Goal: Information Seeking & Learning: Learn about a topic

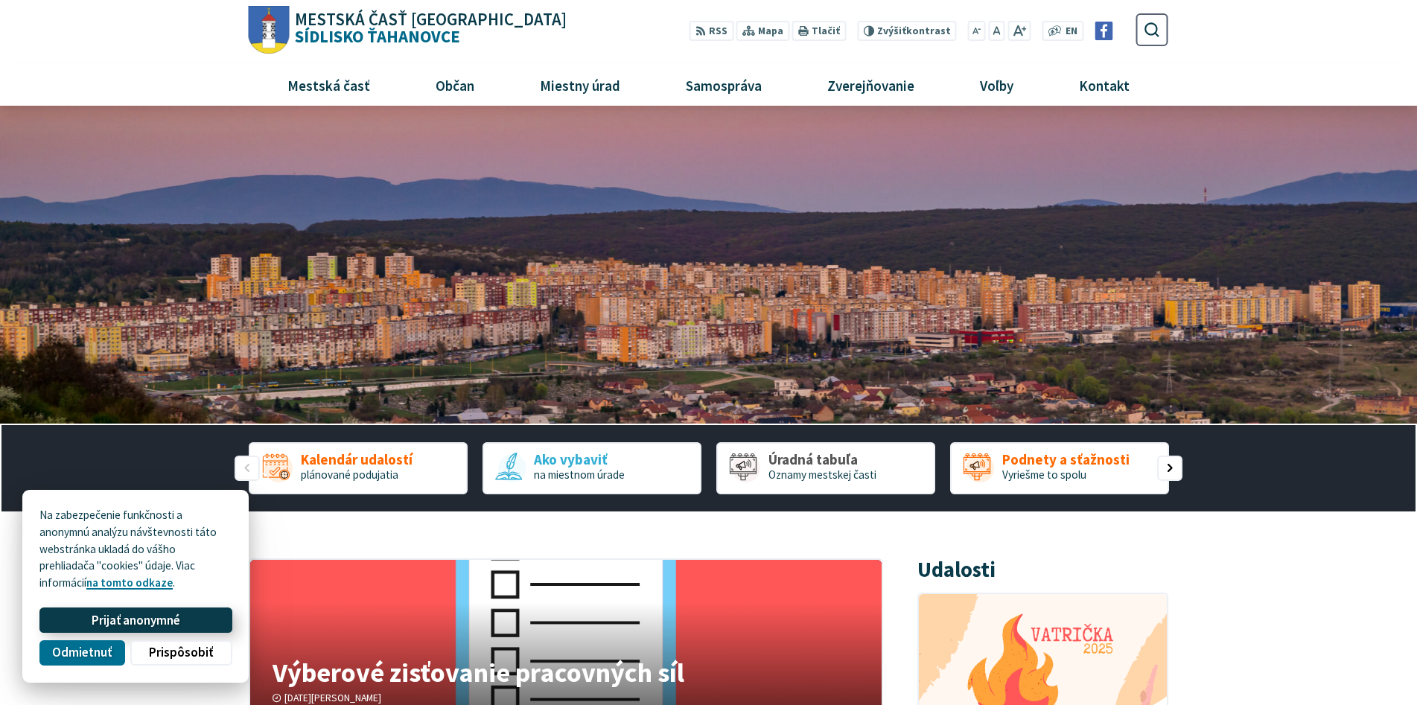
click at [138, 621] on span "Prijať anonymné" at bounding box center [136, 621] width 89 height 16
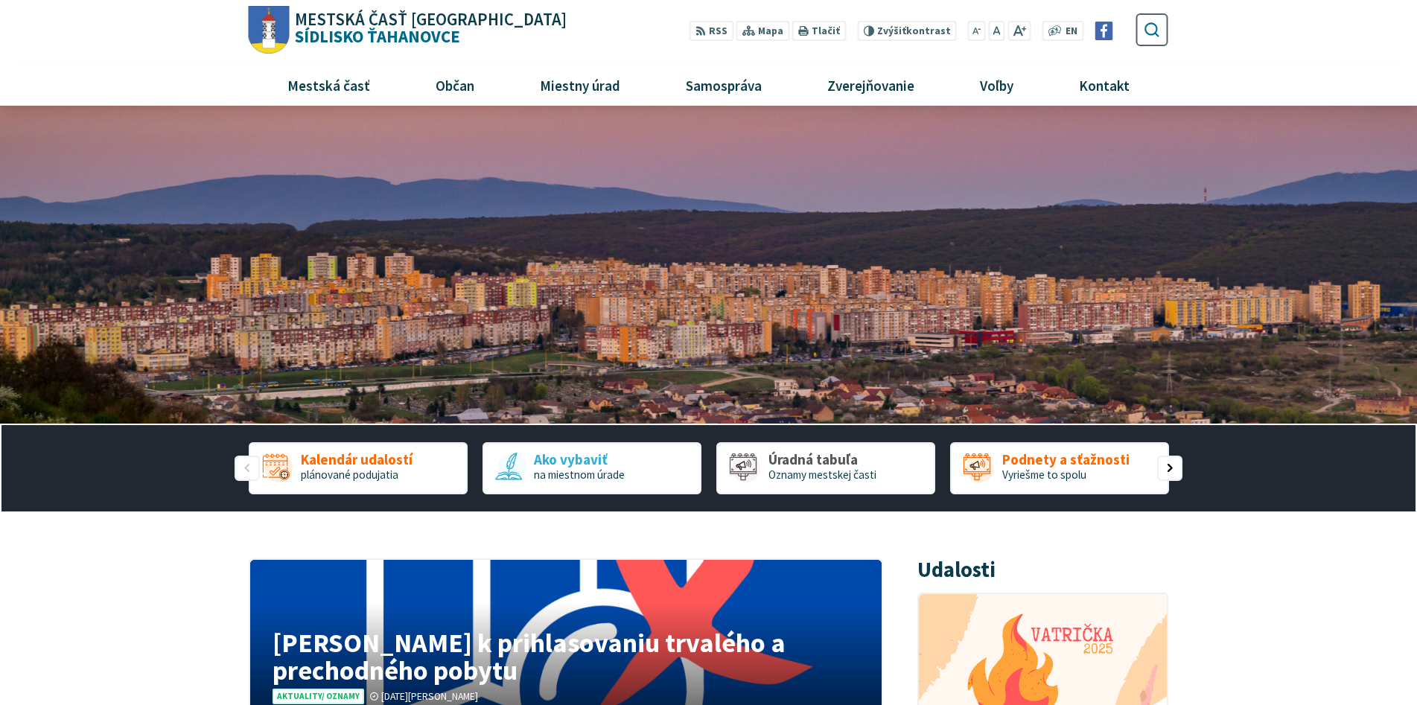
click at [1149, 31] on icon "submit" at bounding box center [1151, 29] width 17 height 17
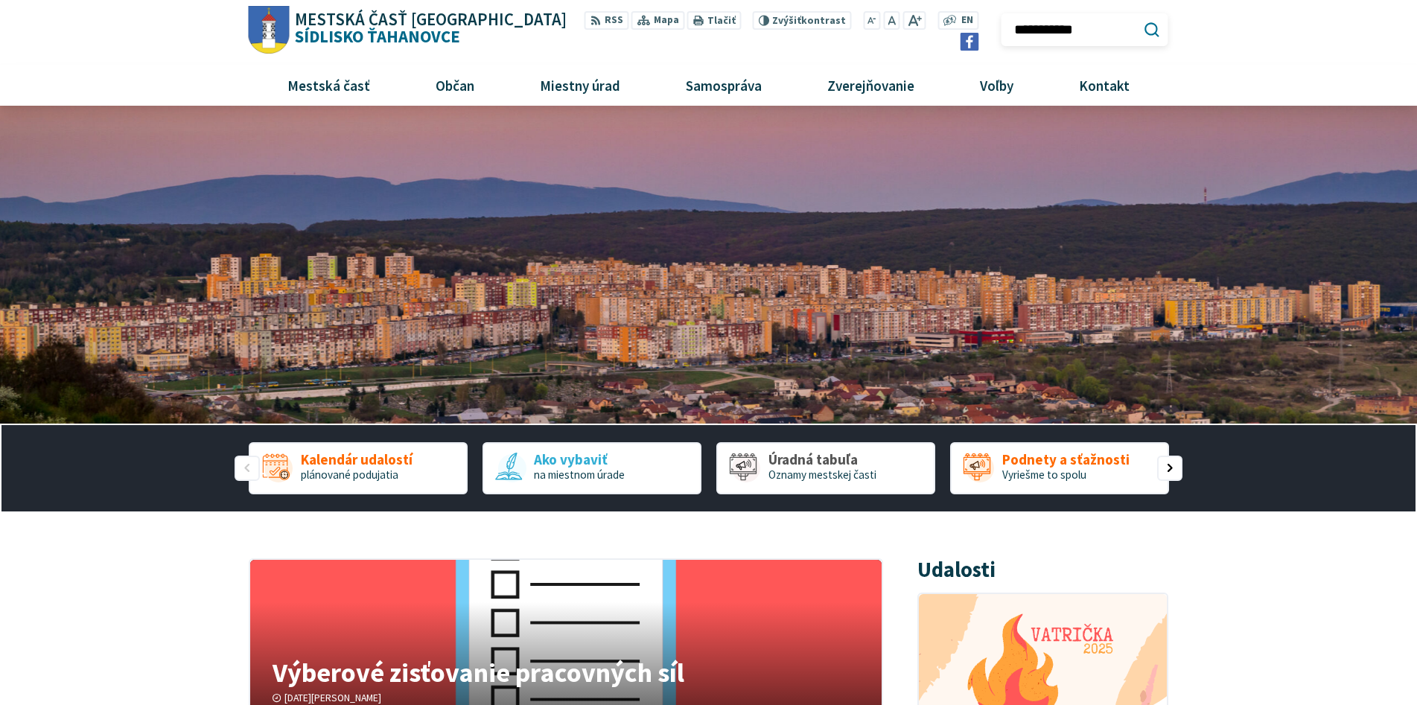
type input "**********"
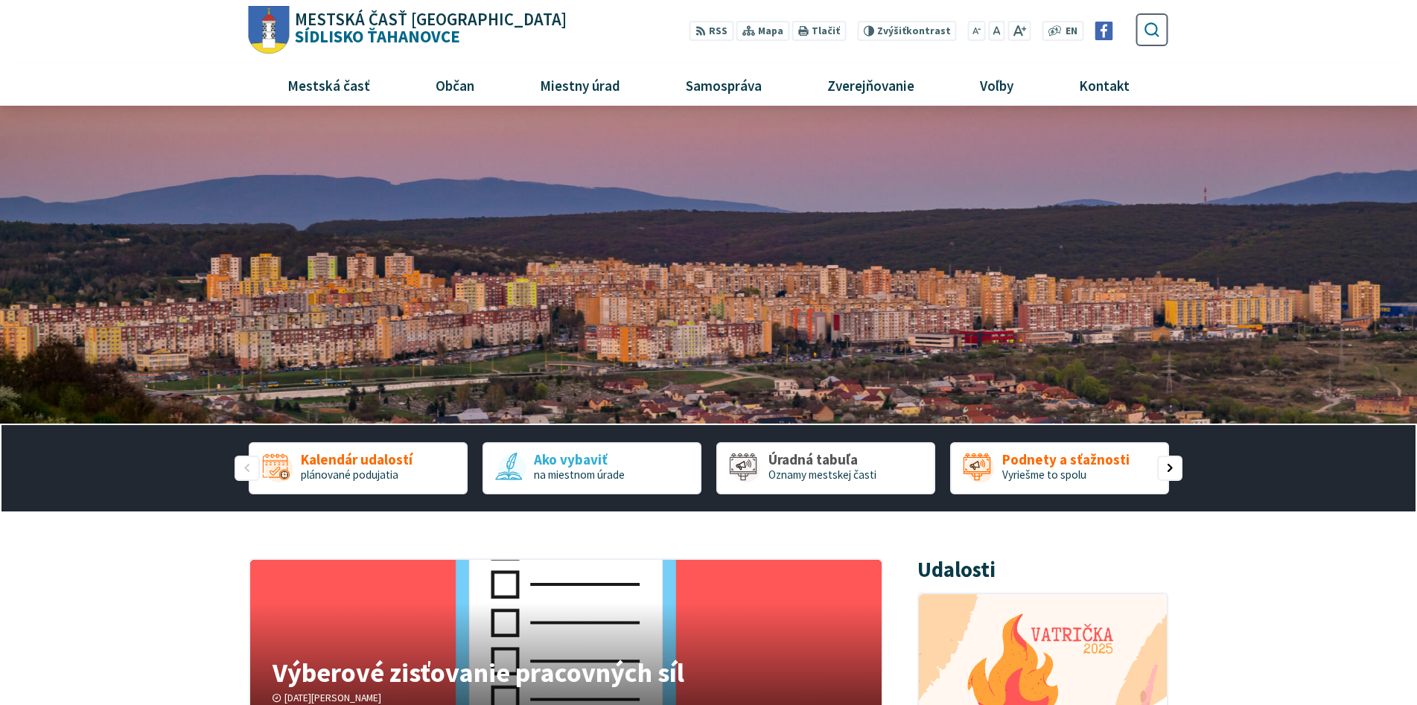
click at [1152, 31] on icon "submit" at bounding box center [1151, 29] width 17 height 17
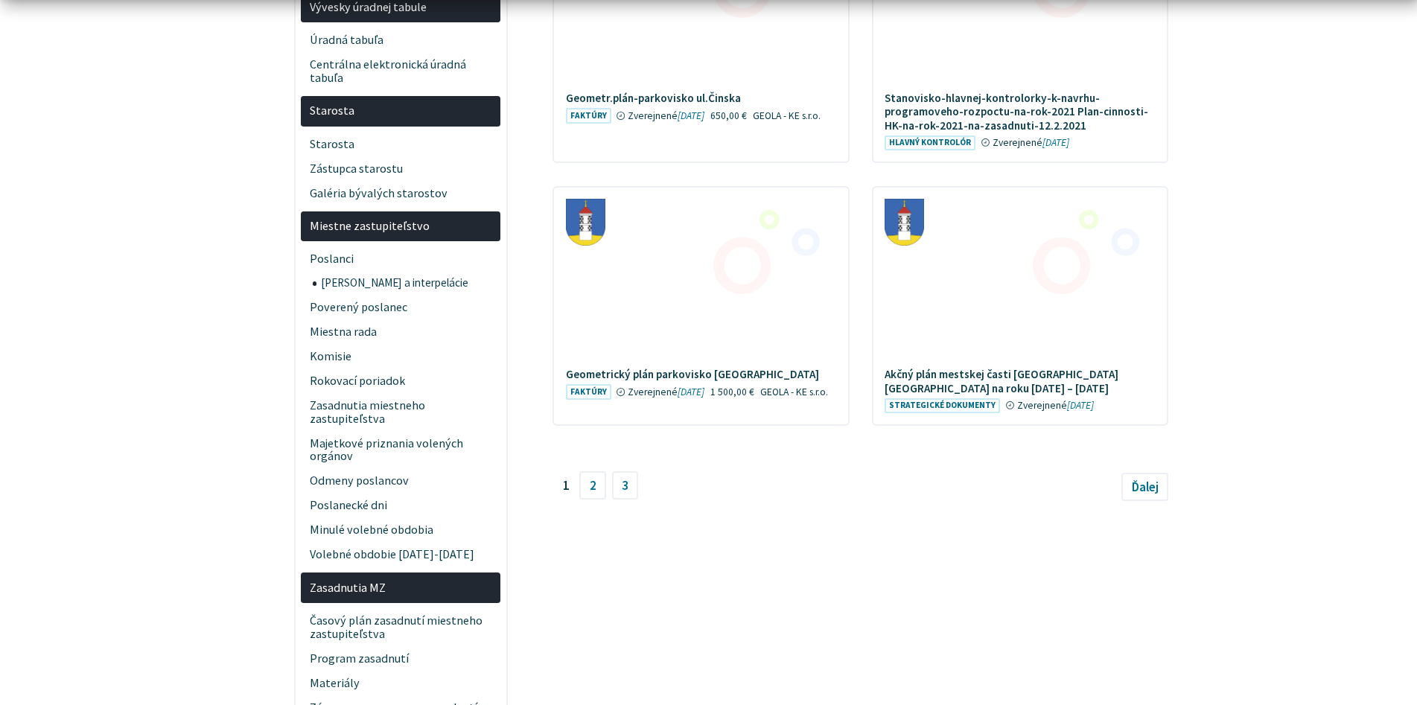
scroll to position [1415, 0]
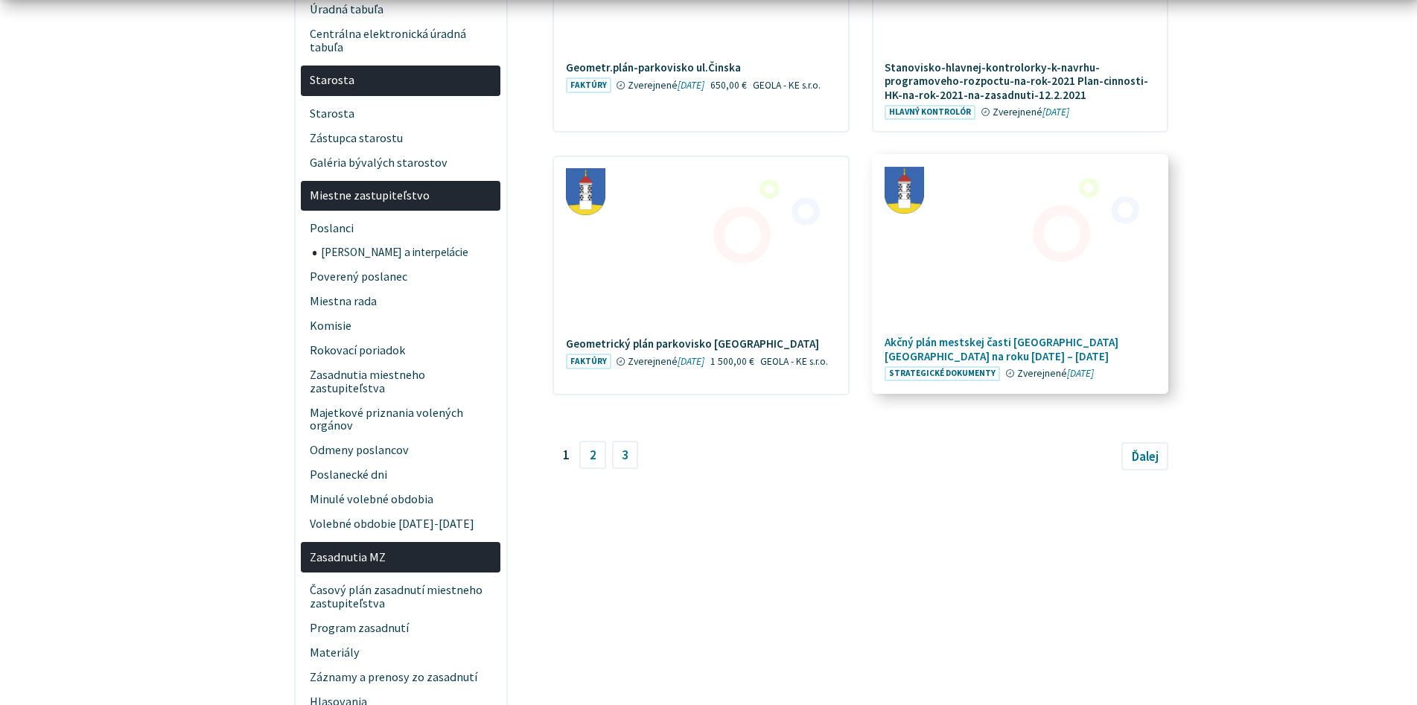
click at [942, 336] on h4 "Akčný plán mestskej časti Košice-Sídlisko Ťahanovce na roku 2024 – 2026" at bounding box center [1020, 349] width 271 height 27
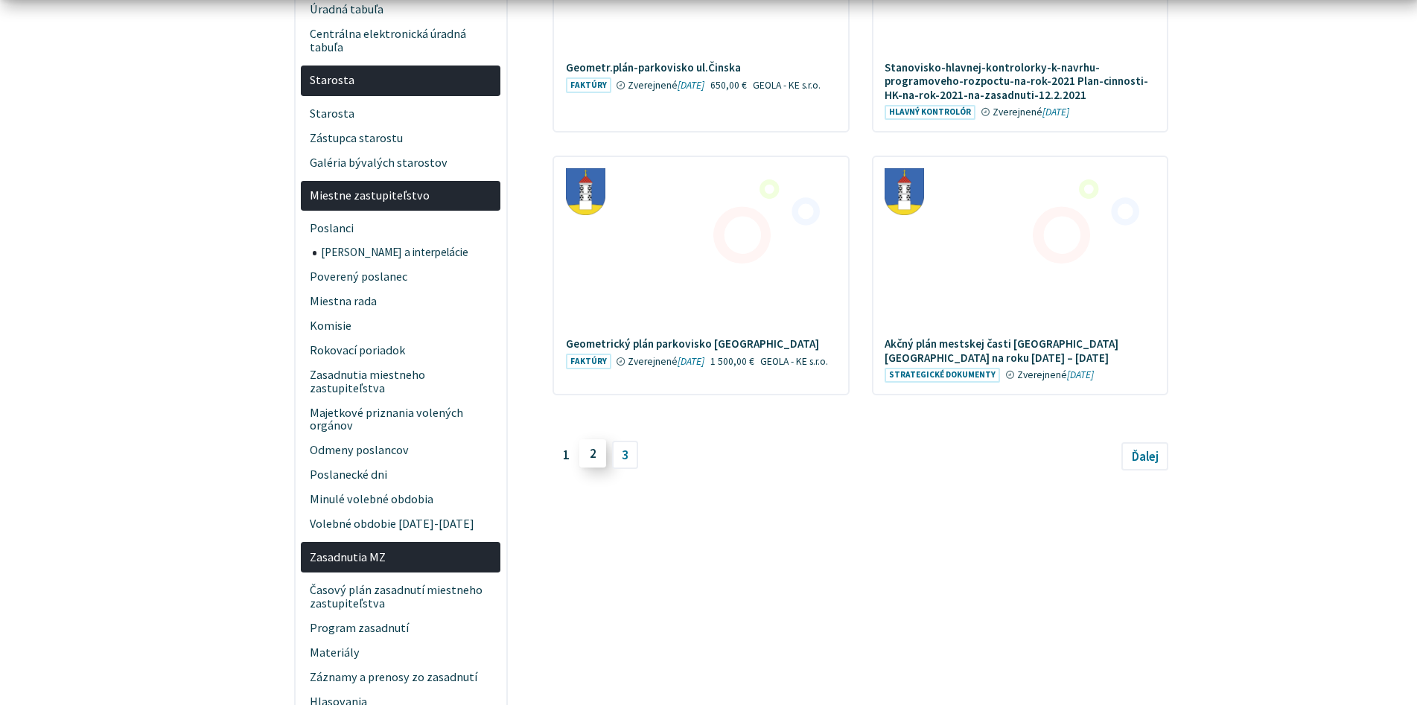
click at [591, 445] on link "2" at bounding box center [593, 453] width 27 height 28
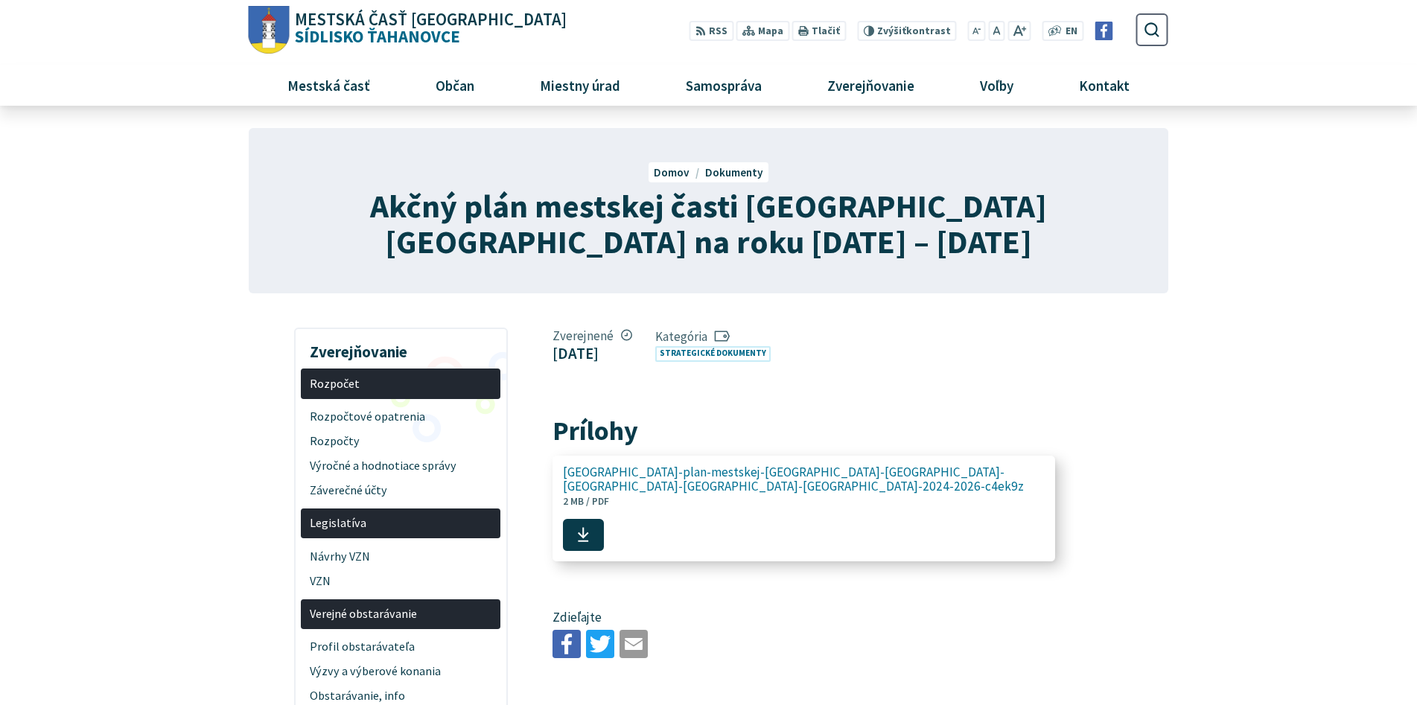
click at [906, 475] on span "Akcny-plan-mestskej-casti-kosice-sidlisko-tahanovce-na-roky-2024-2026-c4ek9z" at bounding box center [796, 480] width 466 height 28
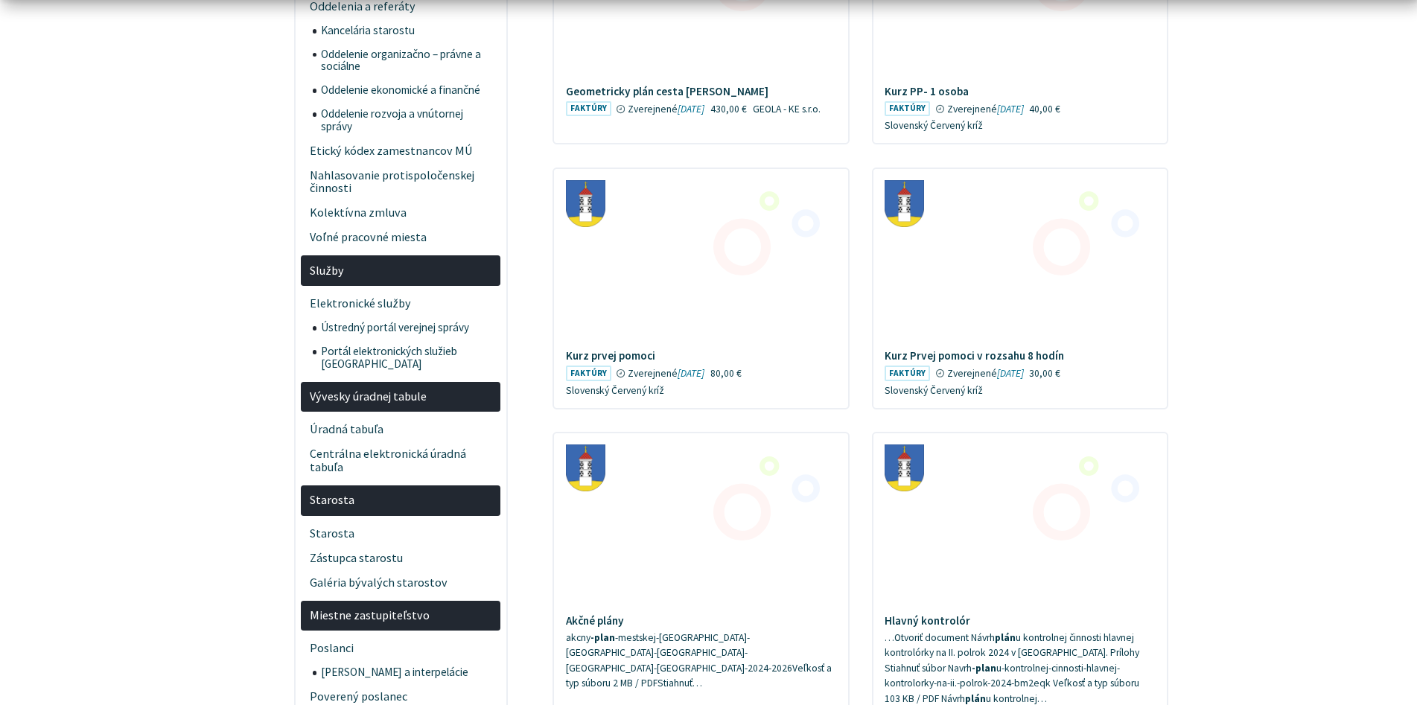
scroll to position [1117, 0]
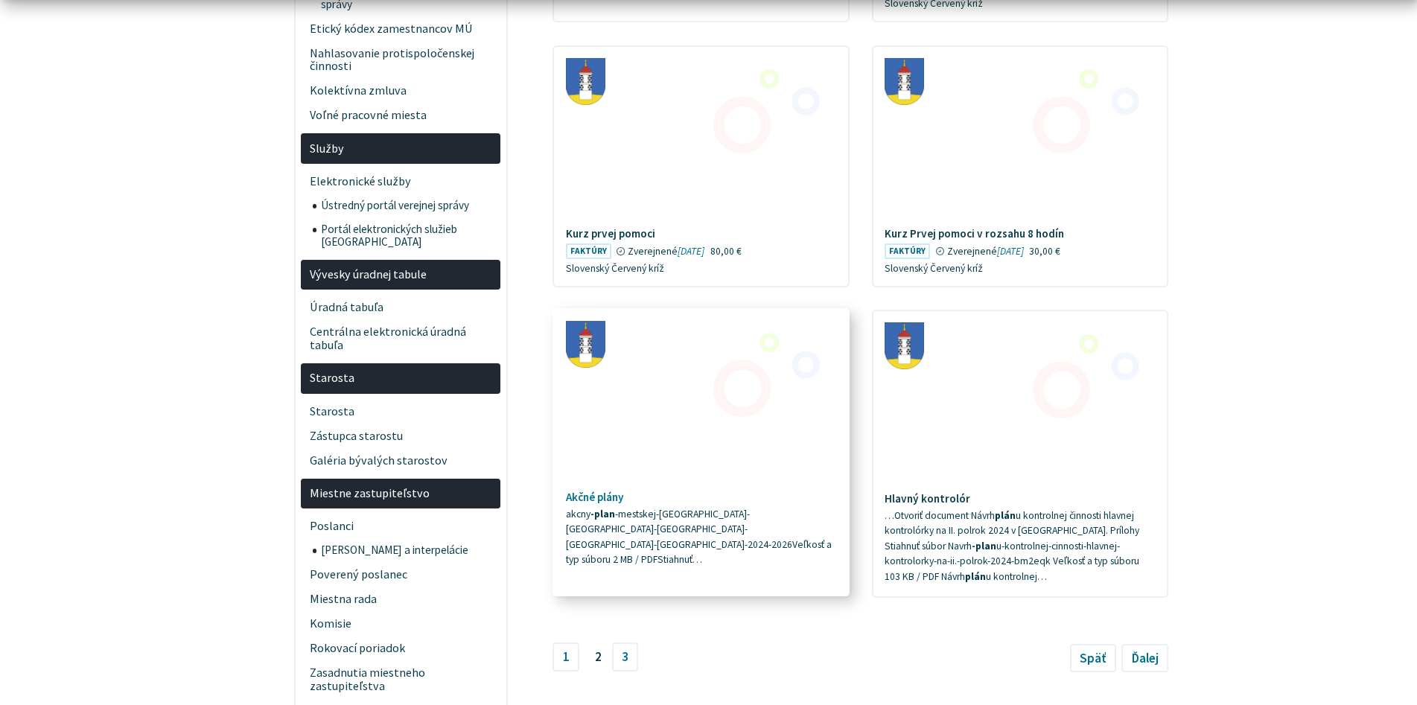
click at [612, 508] on strong "-plan" at bounding box center [603, 514] width 25 height 13
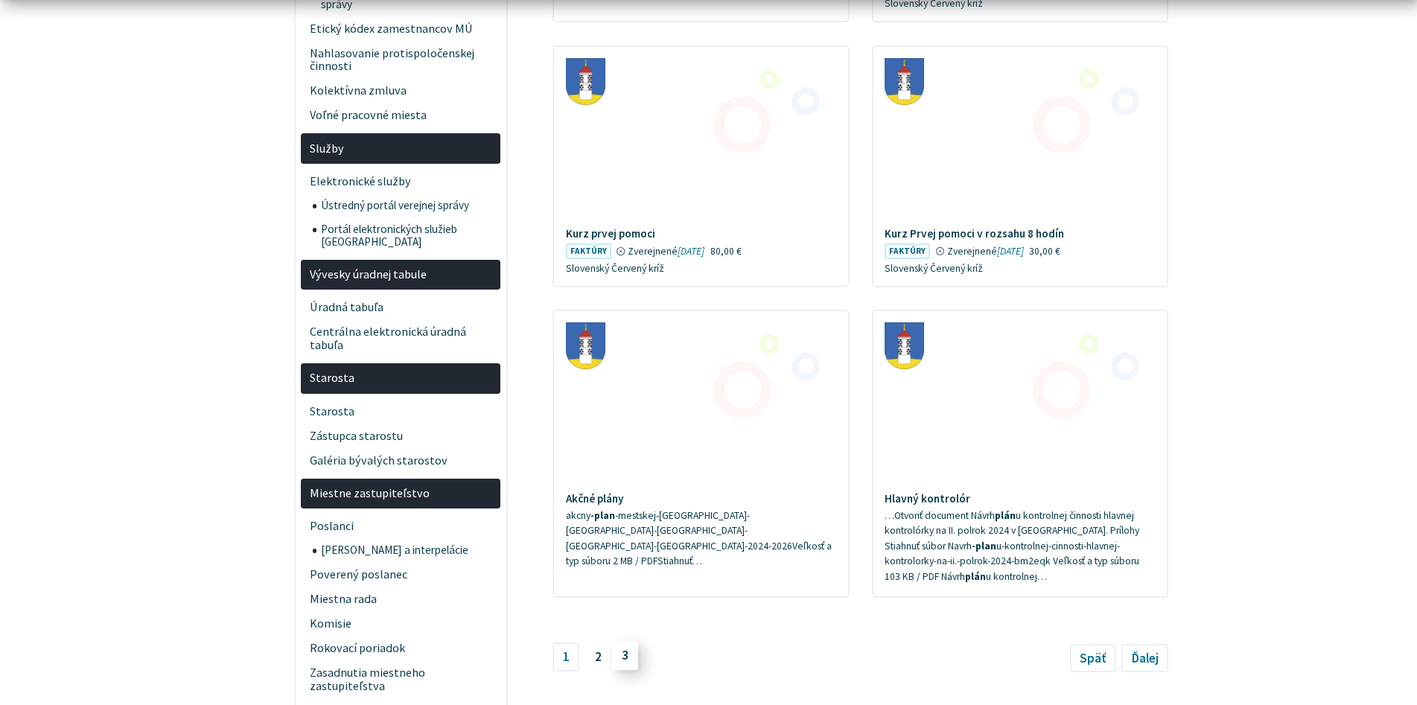
click at [623, 645] on link "3" at bounding box center [625, 655] width 27 height 28
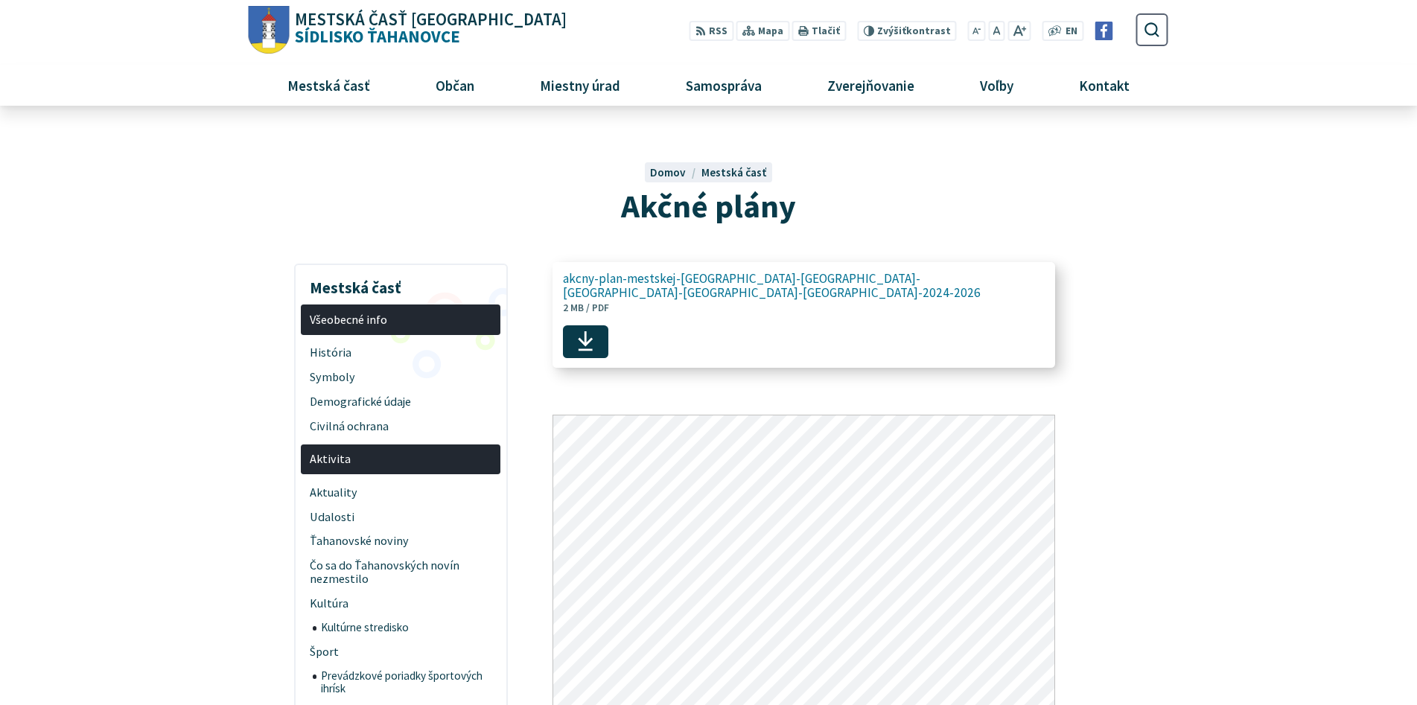
click at [838, 279] on span "akcny-plan-mestskej-casti-kosice-sidlisko-tahanovce-na-roky-2024-2026" at bounding box center [796, 286] width 466 height 28
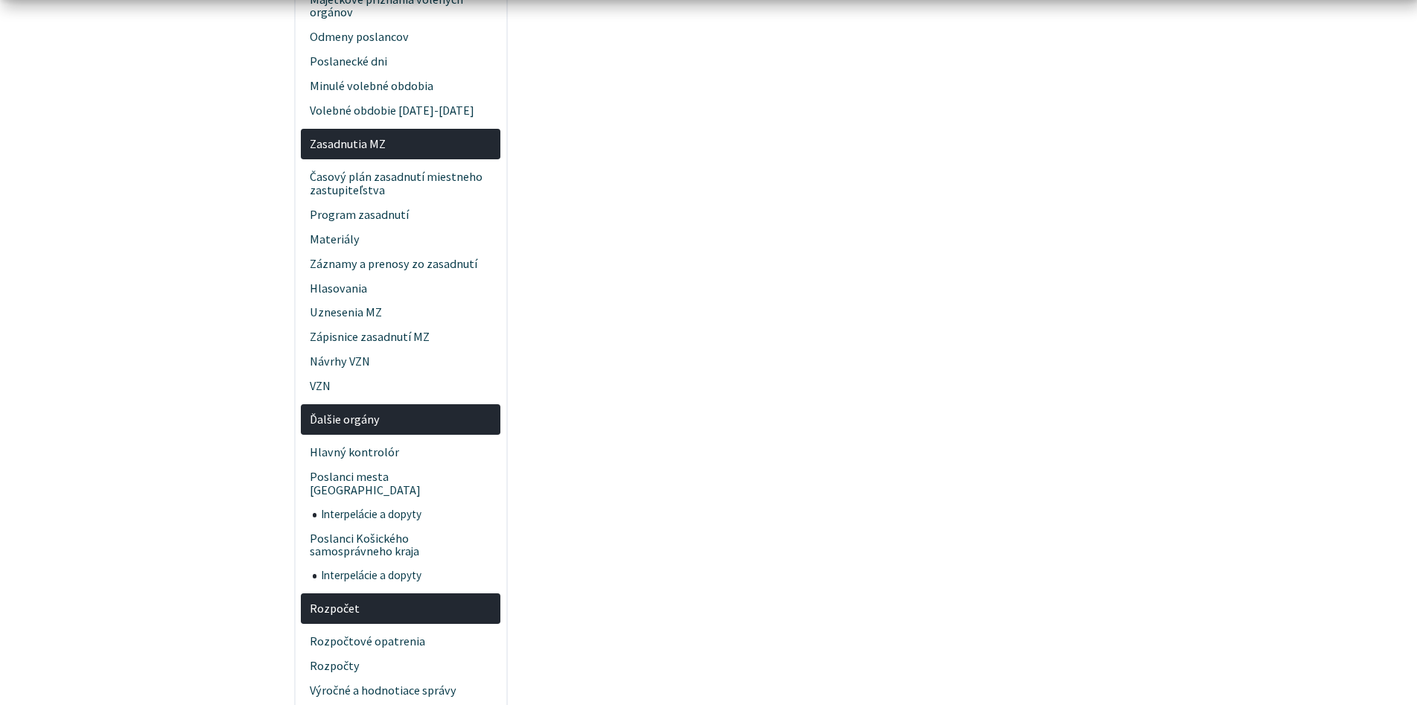
scroll to position [1862, 0]
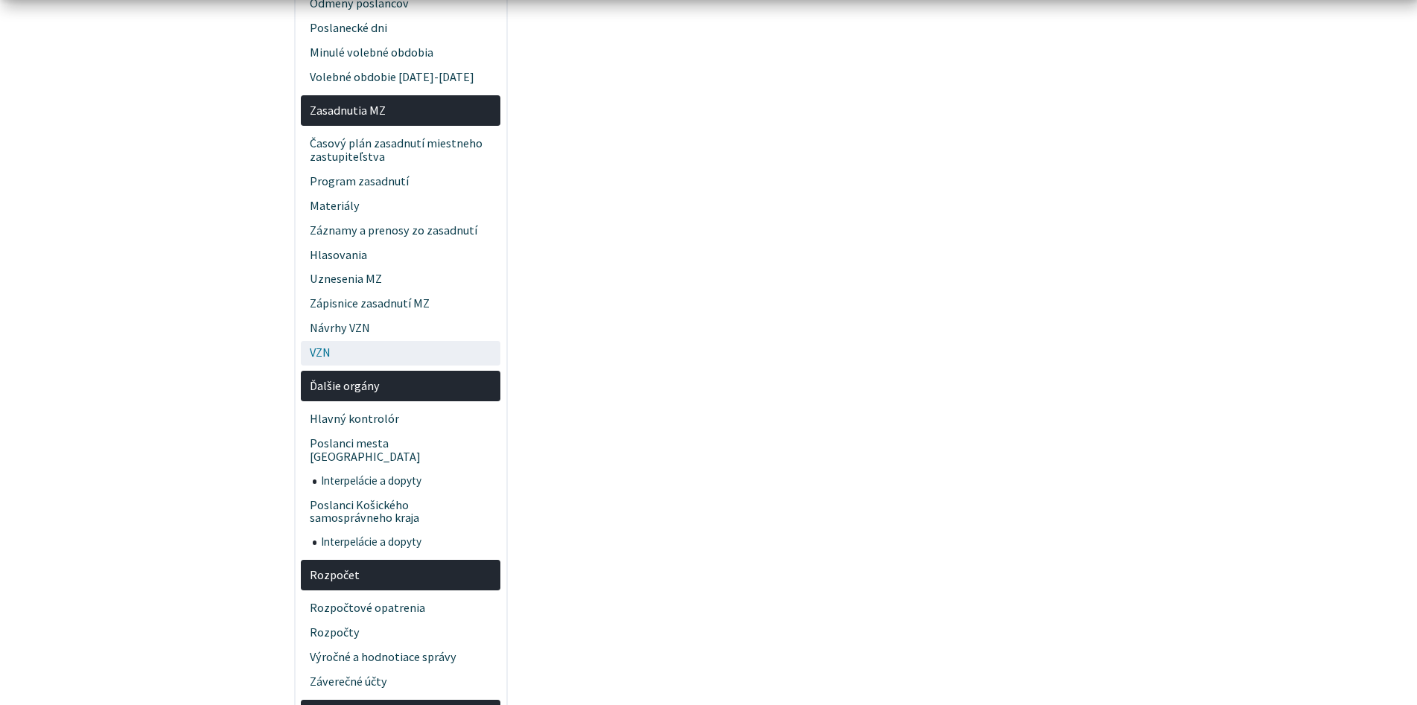
click at [314, 341] on span "VZN" at bounding box center [401, 353] width 182 height 25
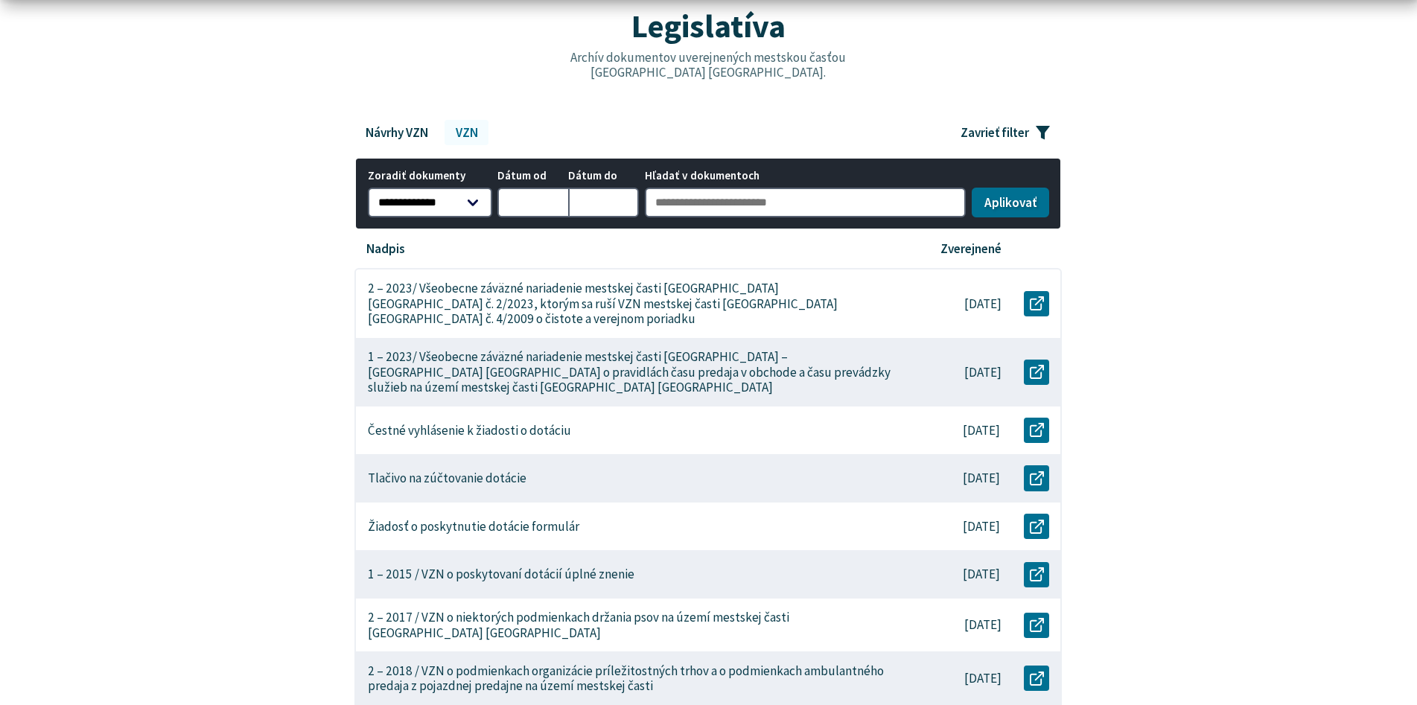
scroll to position [223, 0]
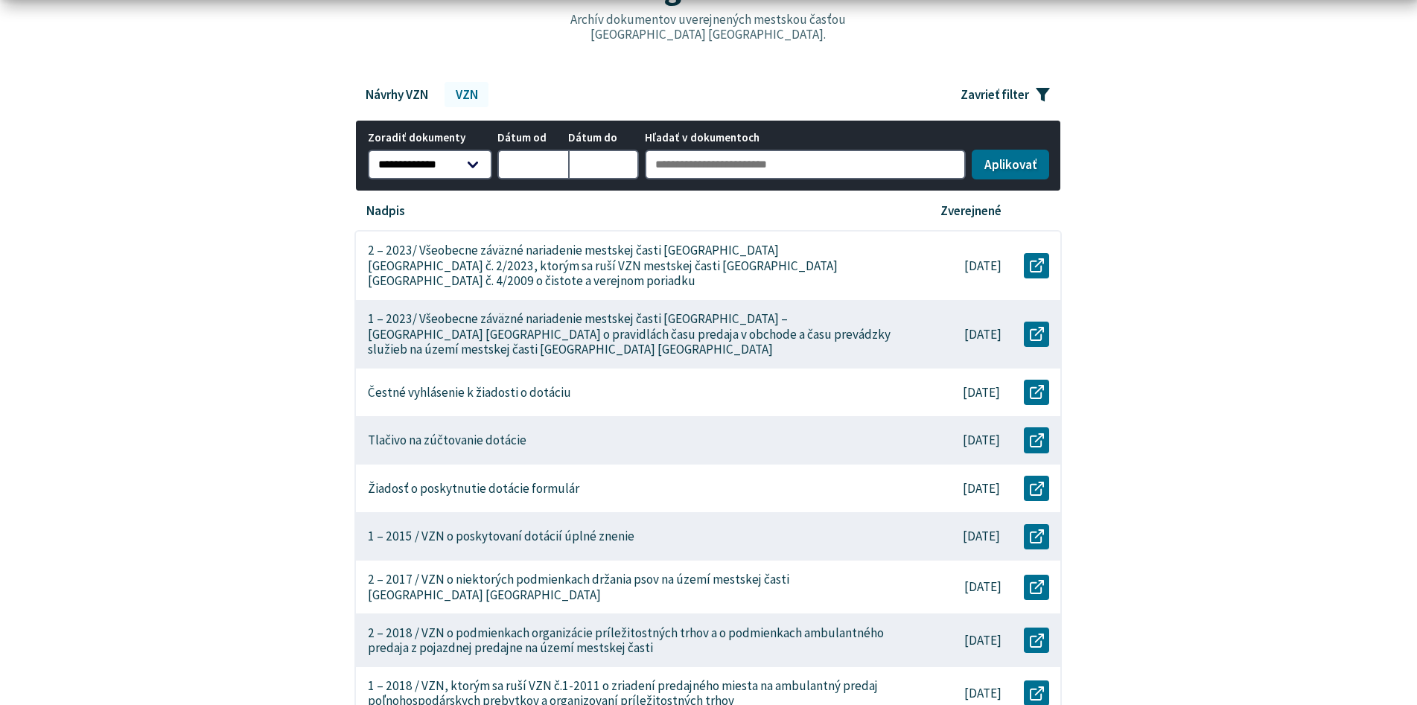
click at [290, 486] on div "**********" at bounding box center [708, 511] width 965 height 858
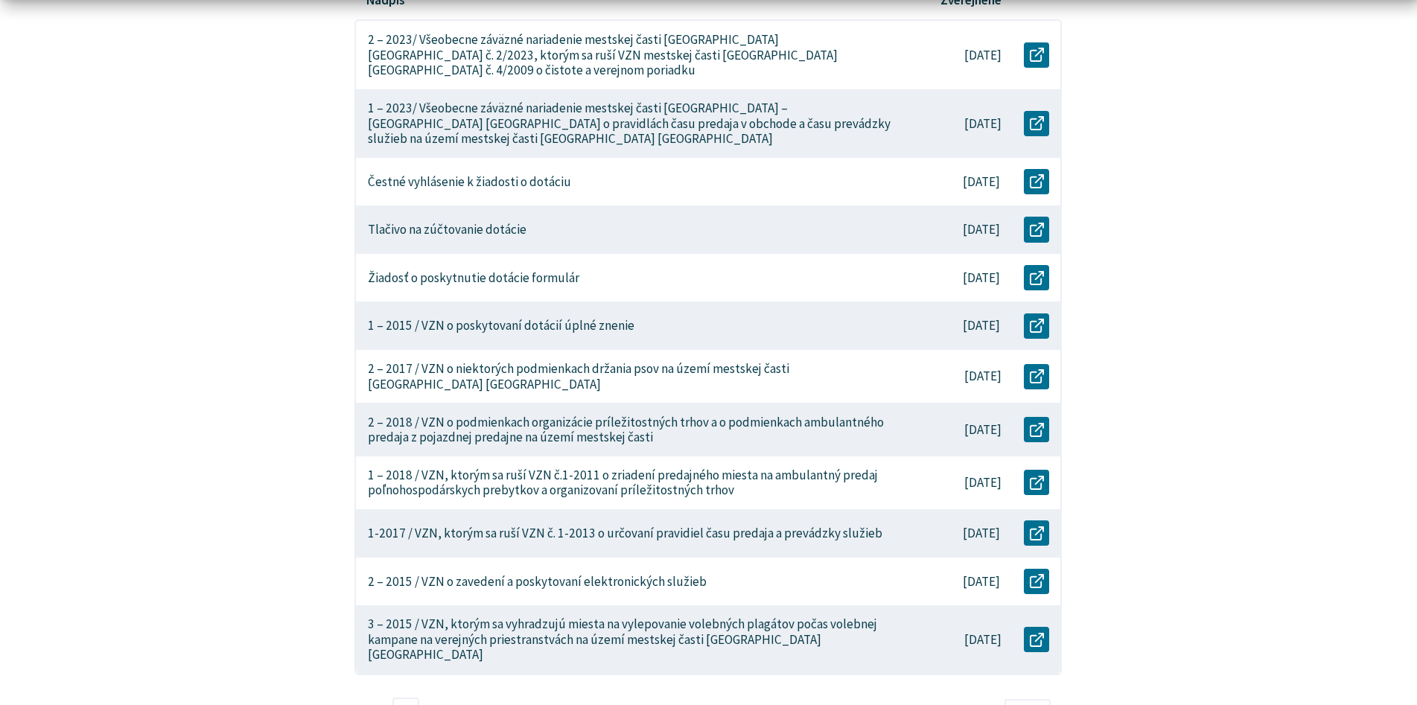
scroll to position [560, 0]
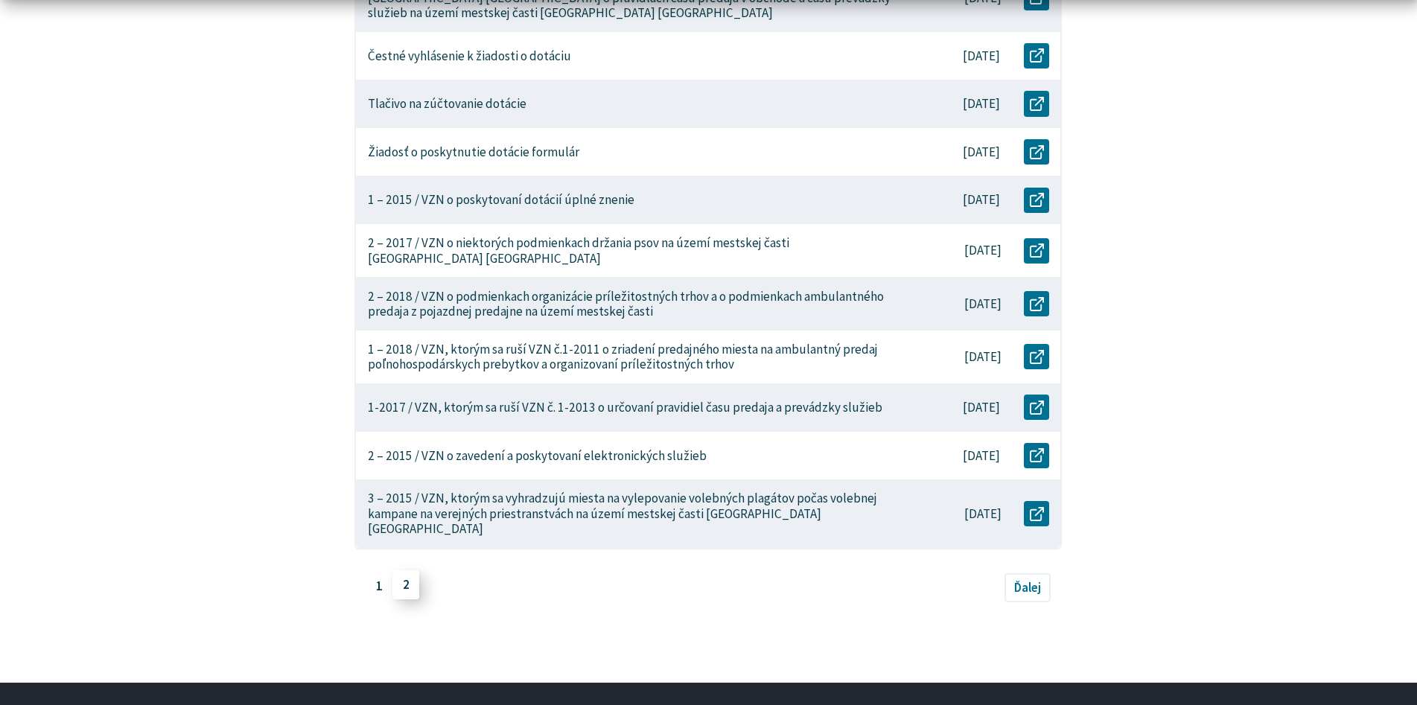
click at [406, 571] on link "2" at bounding box center [406, 585] width 27 height 28
